Goal: Complete application form: Complete application form

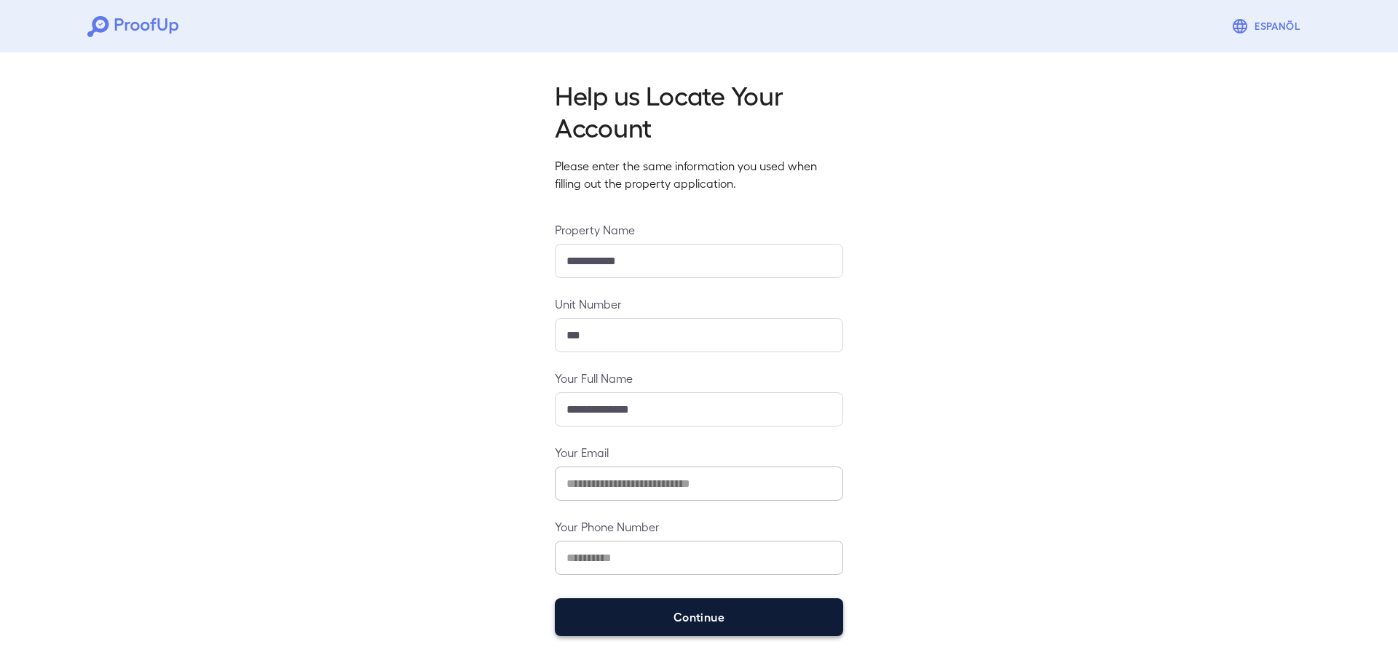
click at [683, 612] on button "Continue" at bounding box center [699, 618] width 288 height 38
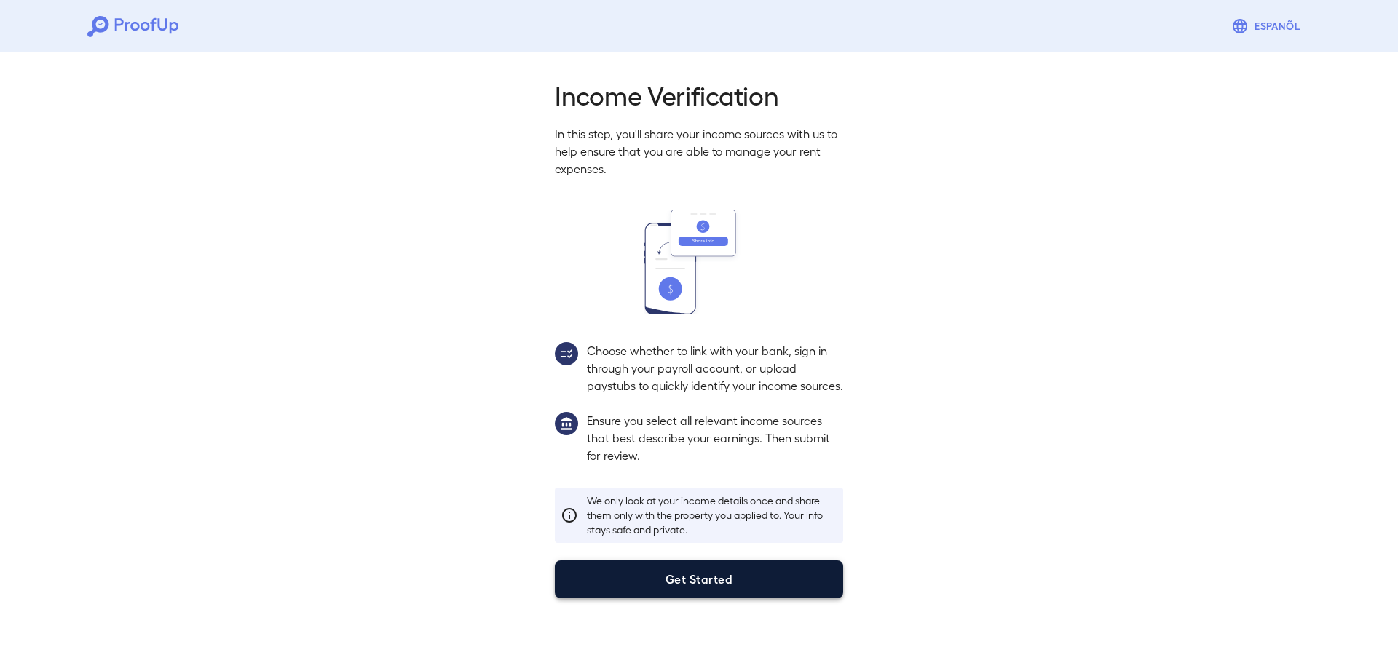
click at [723, 593] on button "Get Started" at bounding box center [699, 580] width 288 height 38
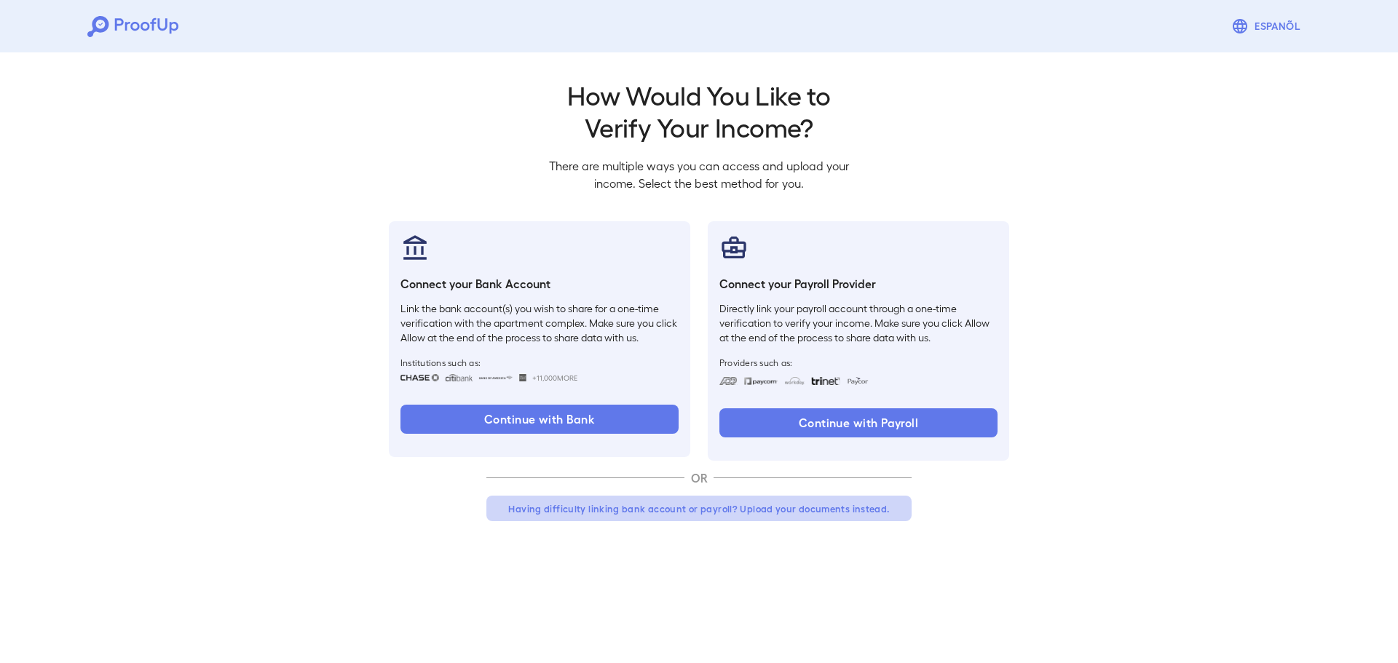
click at [660, 500] on button "Having difficulty linking bank account or payroll? Upload your documents instea…" at bounding box center [698, 509] width 425 height 26
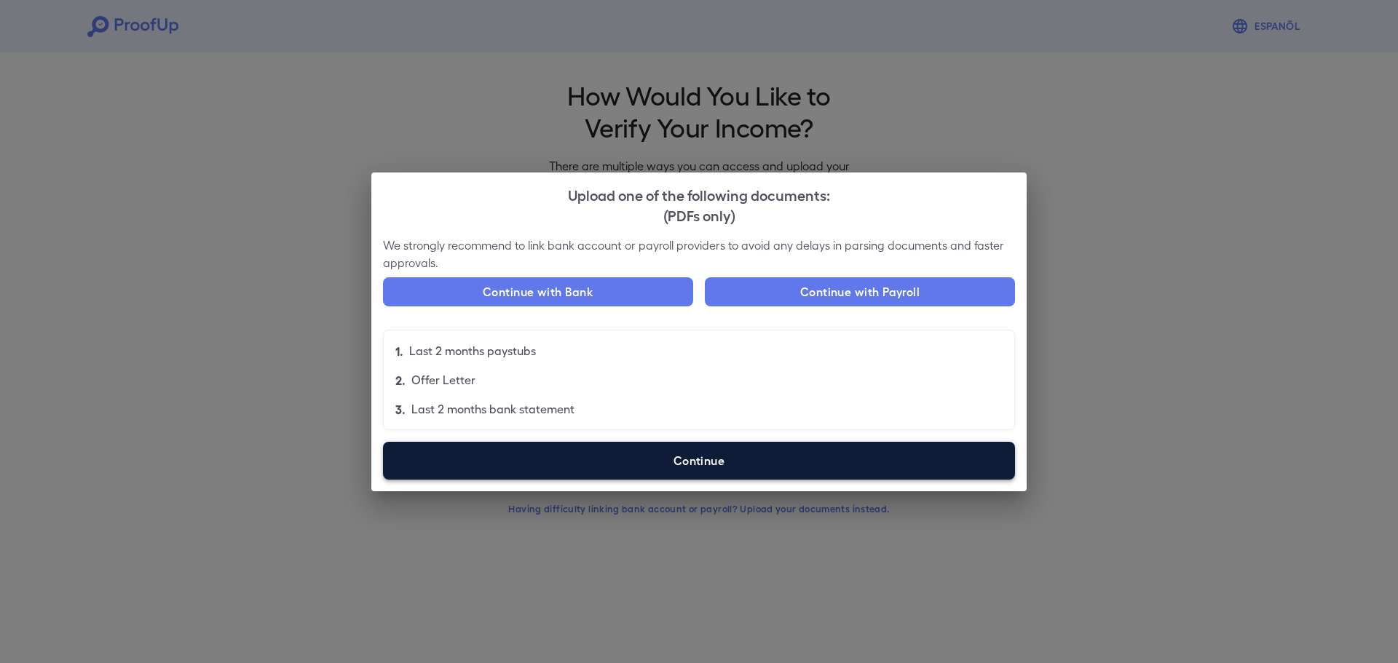
click at [720, 461] on label "Continue" at bounding box center [699, 461] width 632 height 38
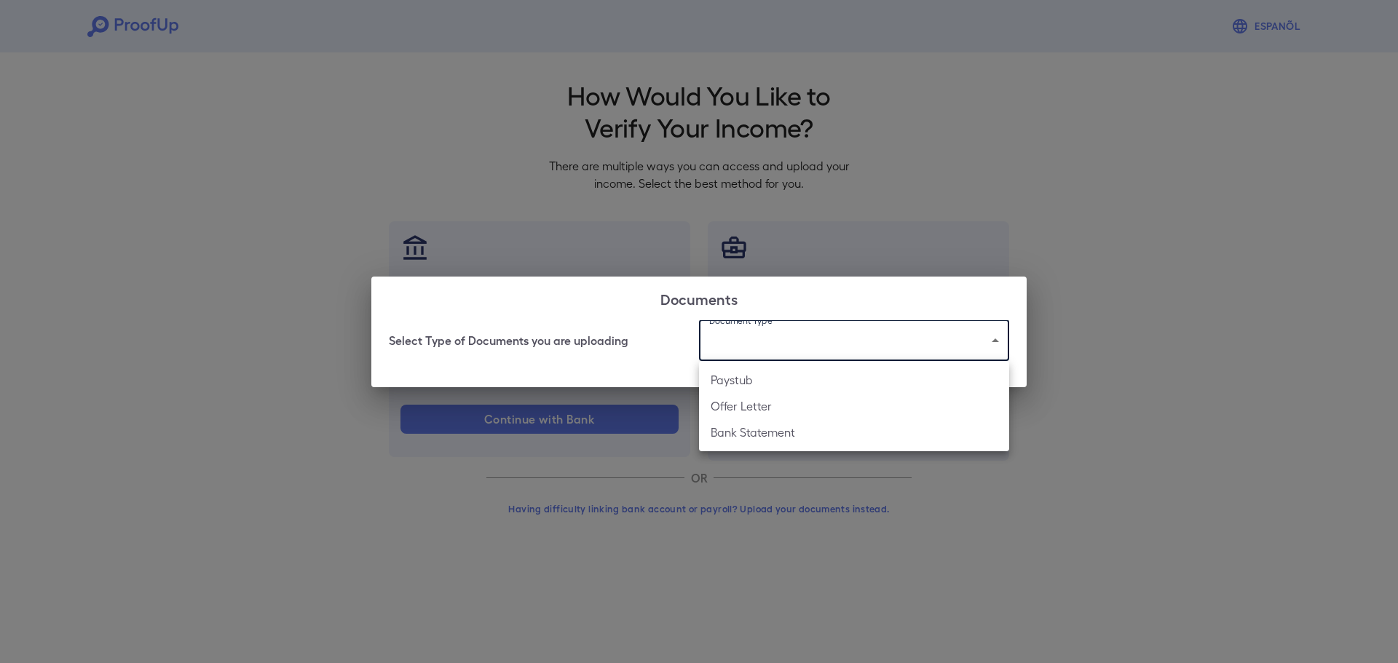
click at [779, 334] on body "Espanõl Go back How Would You Like to Verify Your Income? There are multiple wa…" at bounding box center [699, 278] width 1398 height 556
click at [770, 431] on li "Bank Statement" at bounding box center [854, 432] width 310 height 26
type input "**********"
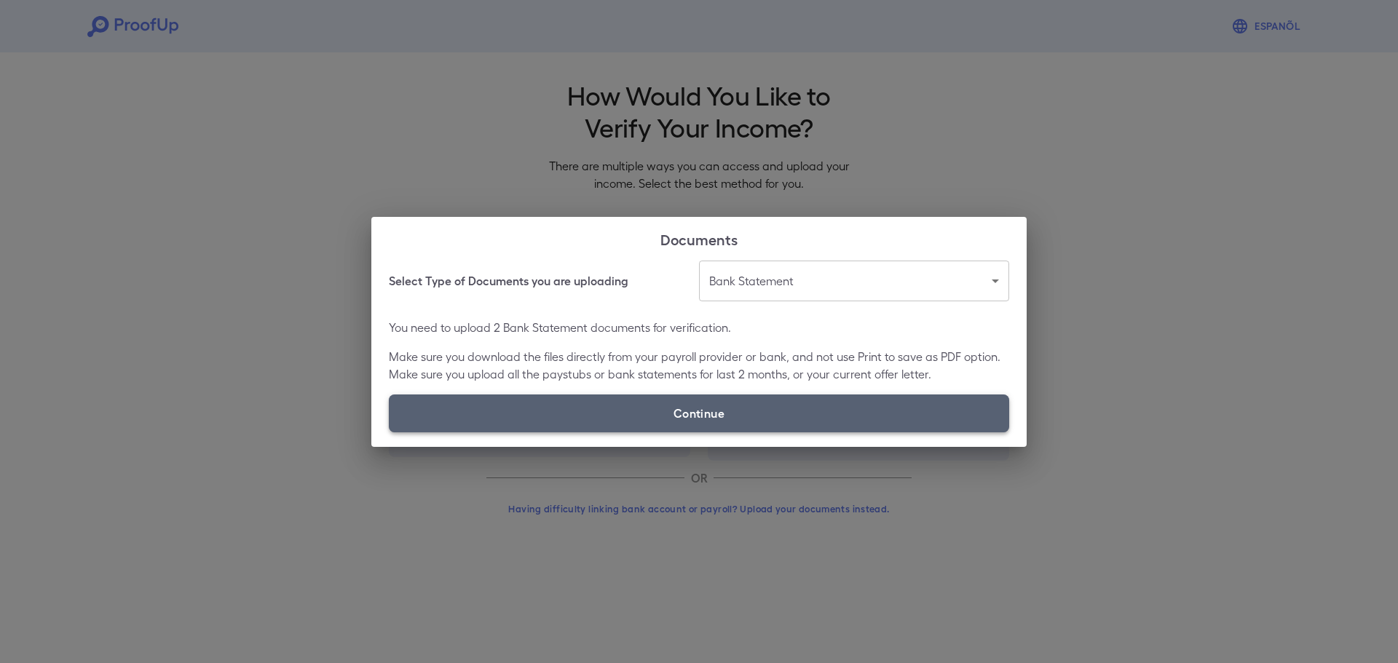
click at [722, 411] on label "Continue" at bounding box center [699, 414] width 620 height 38
click at [390, 432] on input "Continue" at bounding box center [389, 432] width 1 height 1
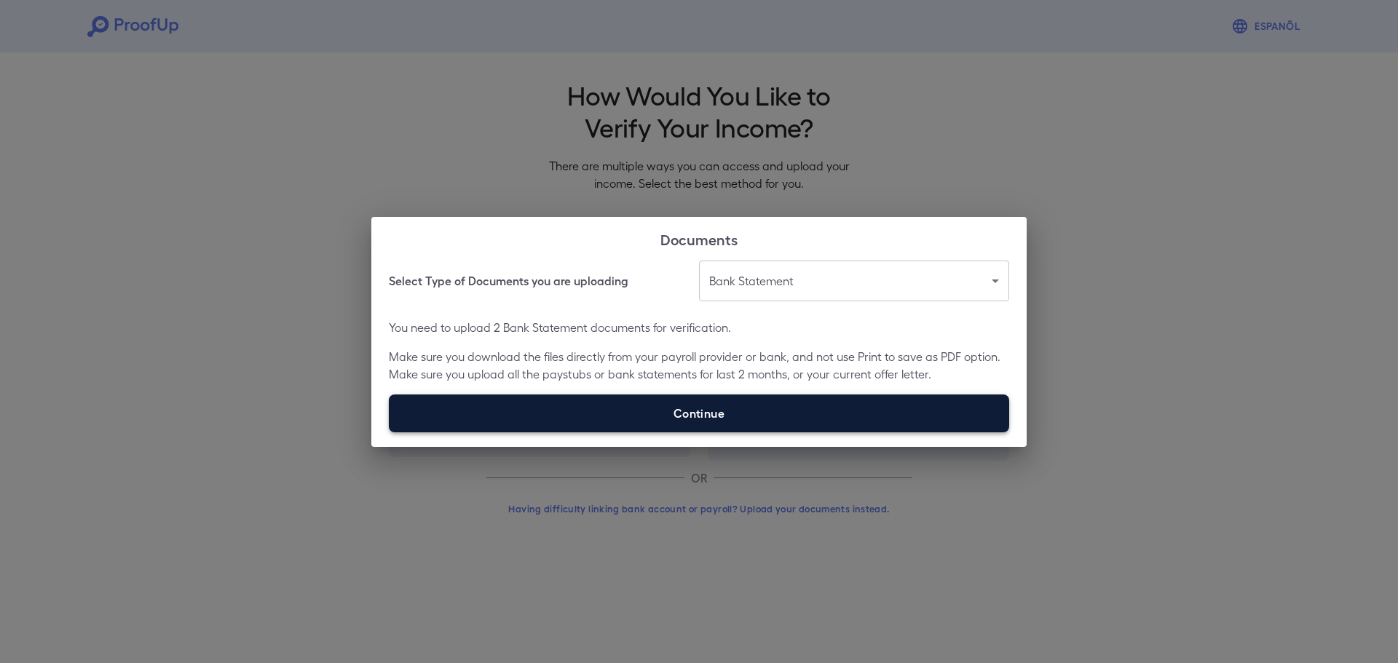
type input "**********"
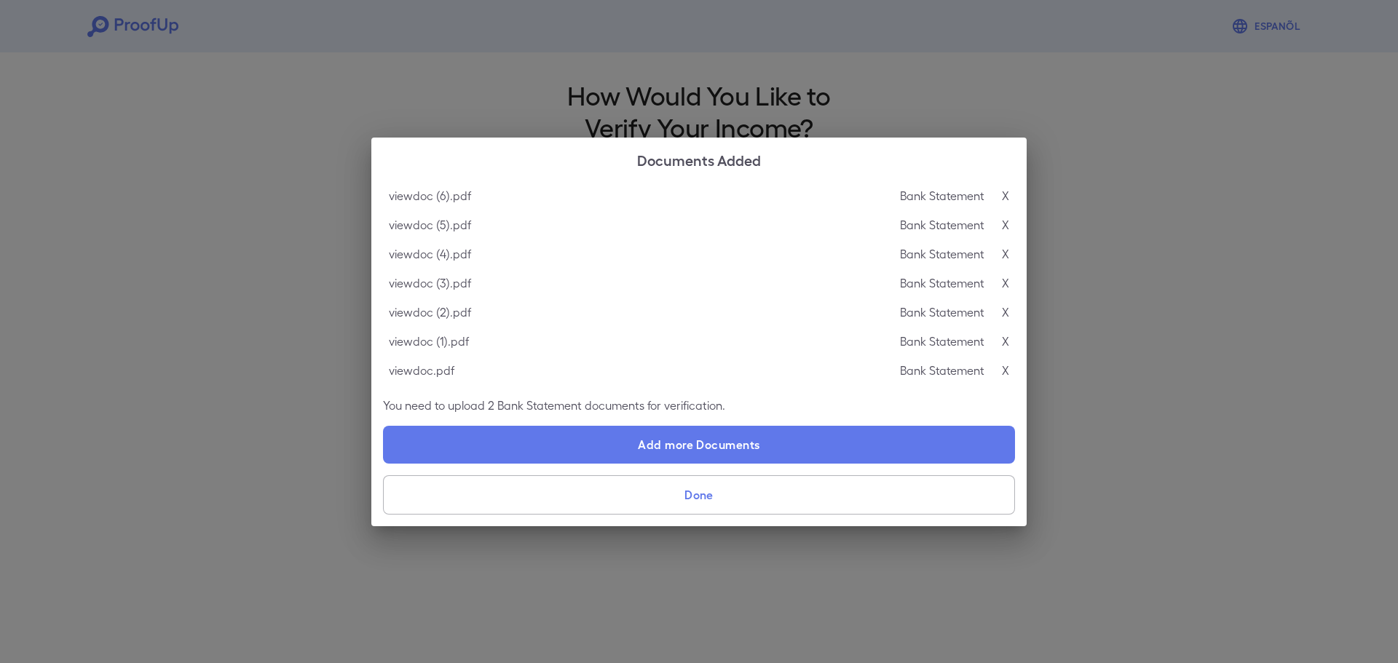
click at [687, 499] on button "Done" at bounding box center [699, 494] width 632 height 39
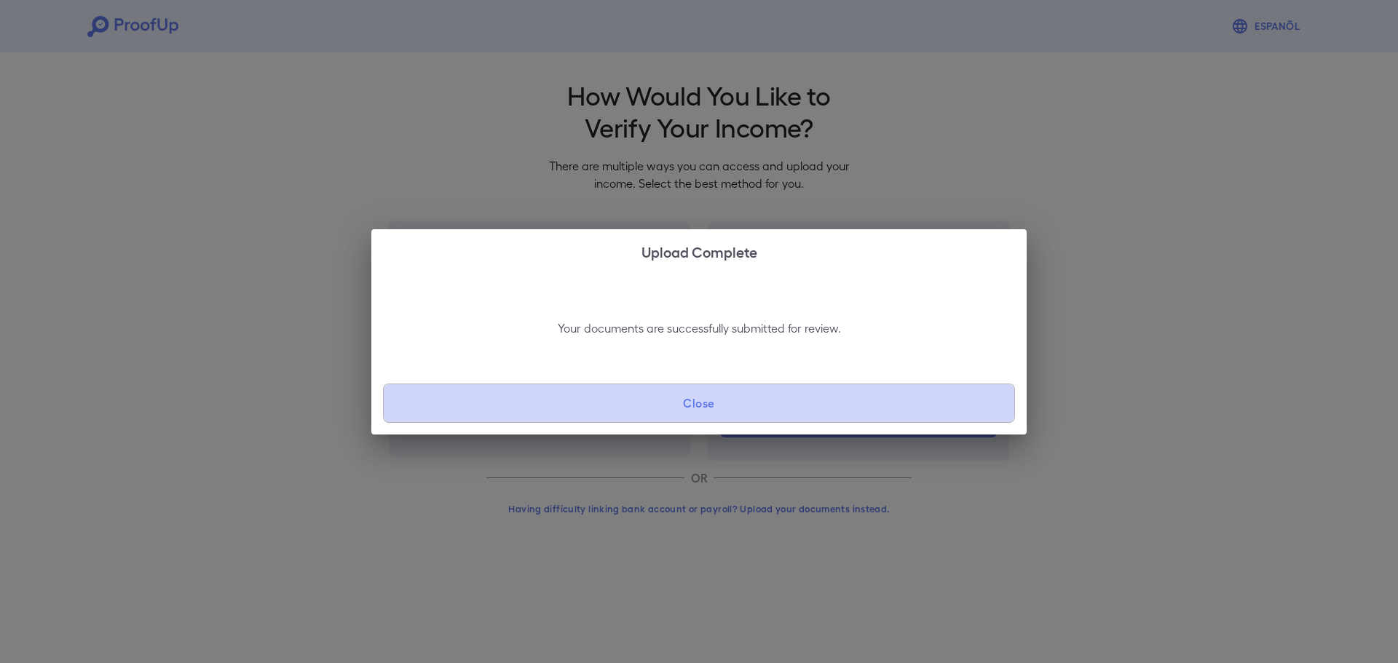
click at [738, 413] on button "Close" at bounding box center [699, 403] width 632 height 39
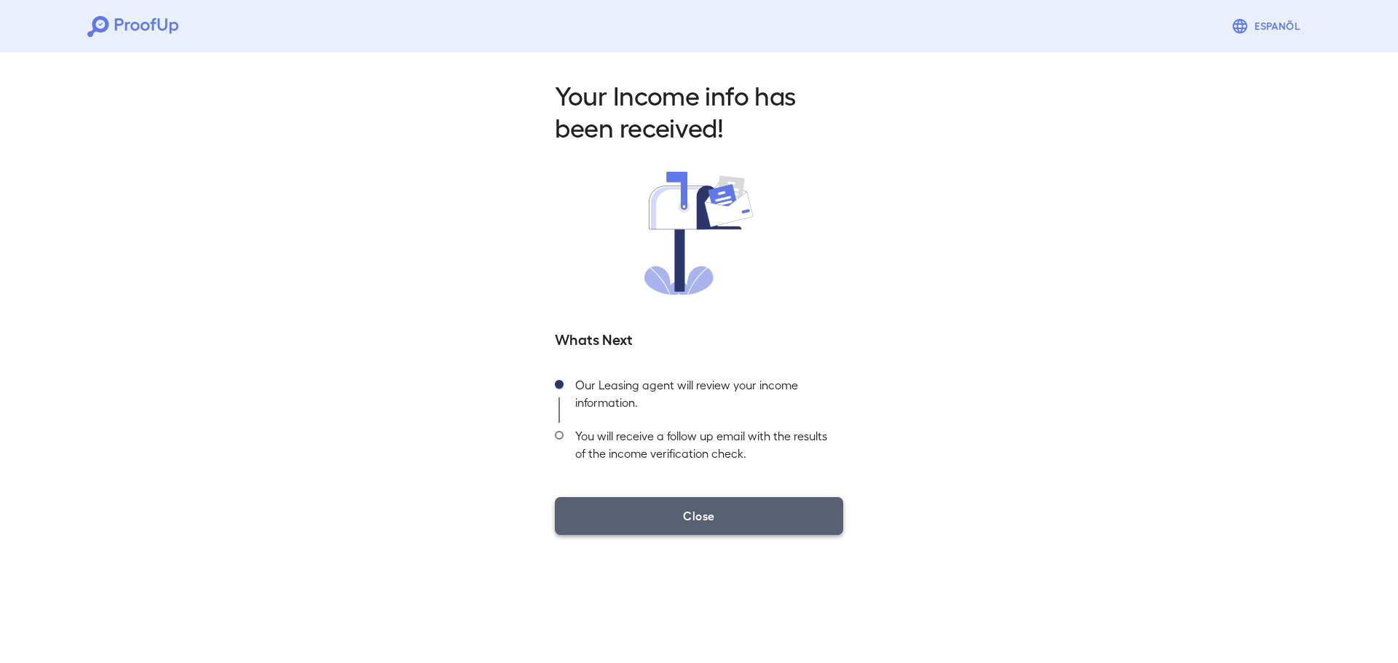
click at [684, 512] on button "Close" at bounding box center [699, 516] width 288 height 38
